Goal: Task Accomplishment & Management: Manage account settings

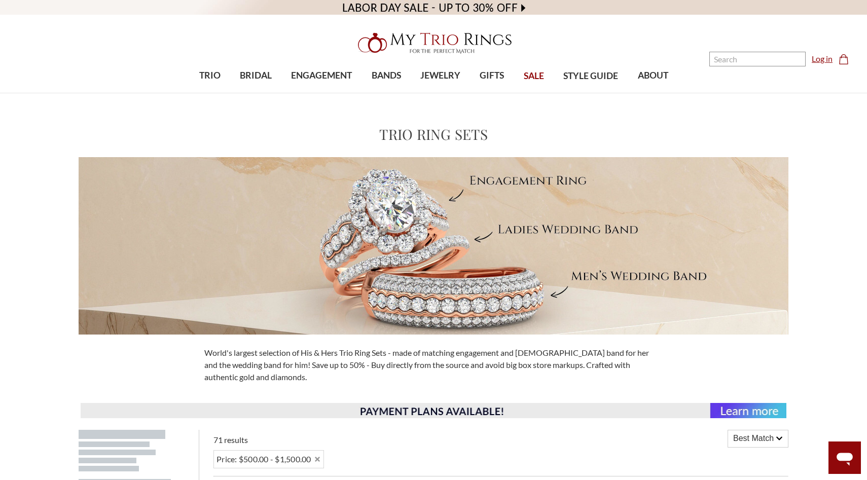
click at [821, 58] on link "Log in" at bounding box center [822, 59] width 21 height 12
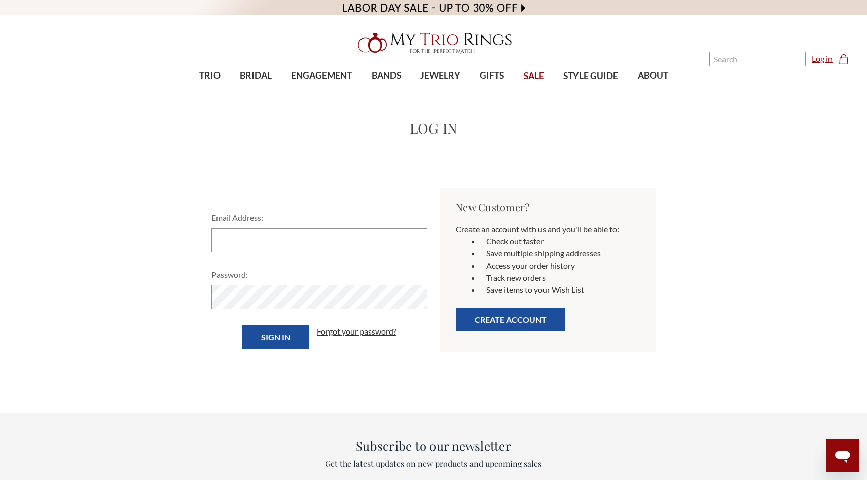
click at [832, 58] on link "Log in" at bounding box center [822, 59] width 21 height 12
click at [362, 229] on input "Email Address:" at bounding box center [319, 240] width 216 height 24
click at [362, 231] on input "Email Address:" at bounding box center [319, 240] width 216 height 24
click at [363, 242] on input "Email Address:" at bounding box center [319, 240] width 216 height 24
